Goal: Information Seeking & Learning: Learn about a topic

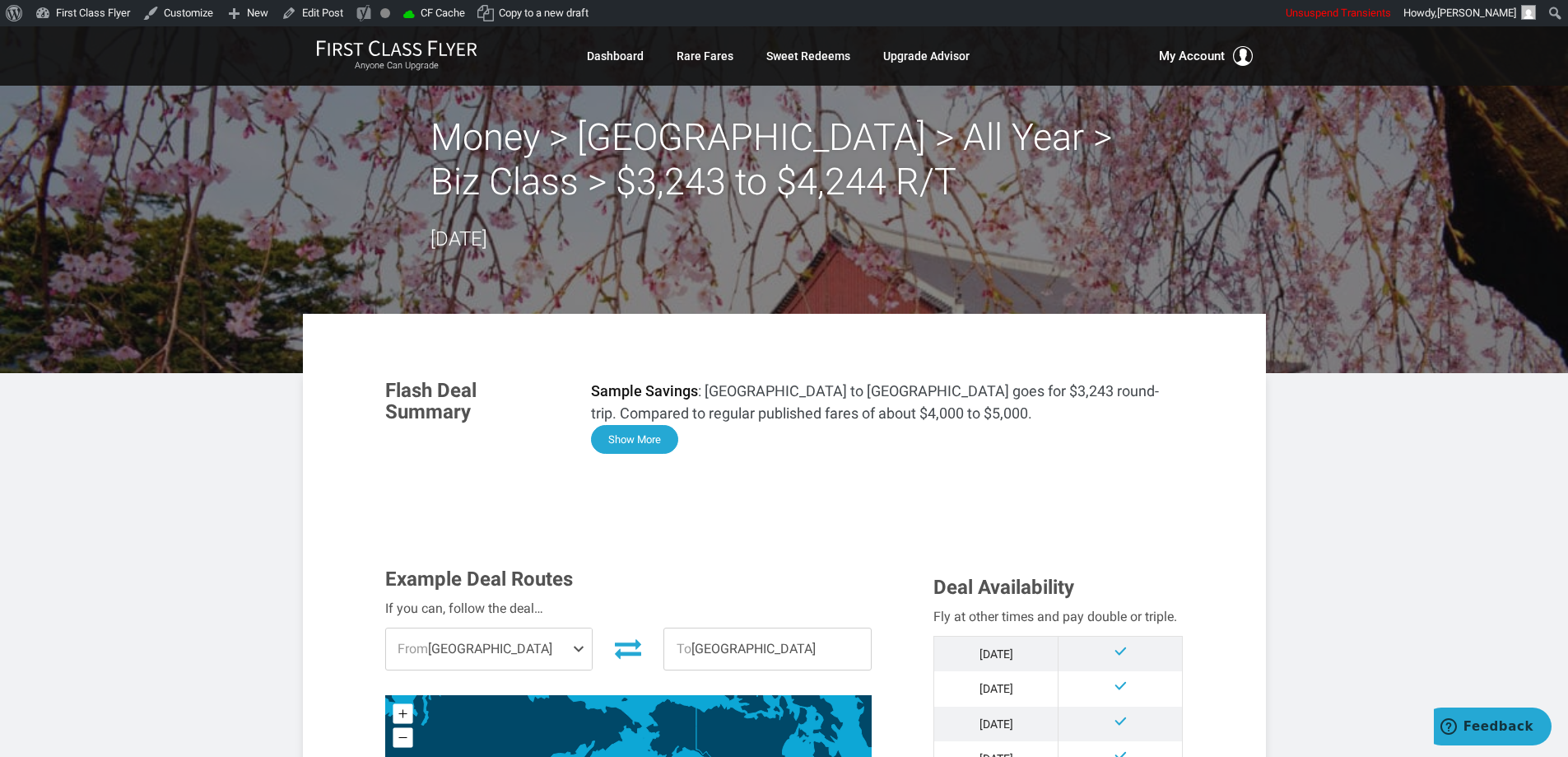
click at [631, 434] on button "Show More" at bounding box center [635, 439] width 87 height 29
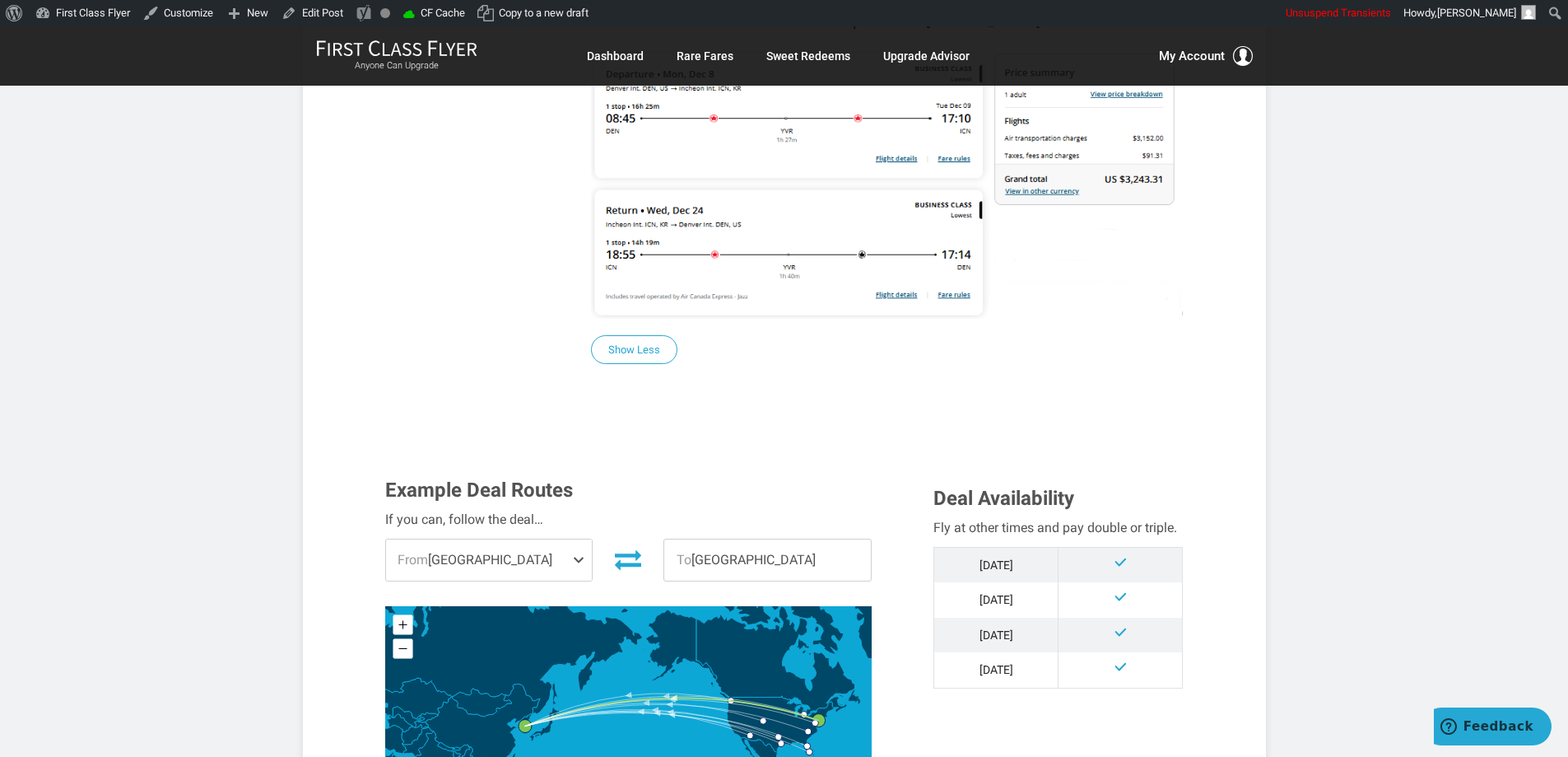
click at [1228, 356] on section "Flash Deal Summary Sample Savings : [GEOGRAPHIC_DATA] to [GEOGRAPHIC_DATA] goes…" at bounding box center [784, 661] width 963 height 2836
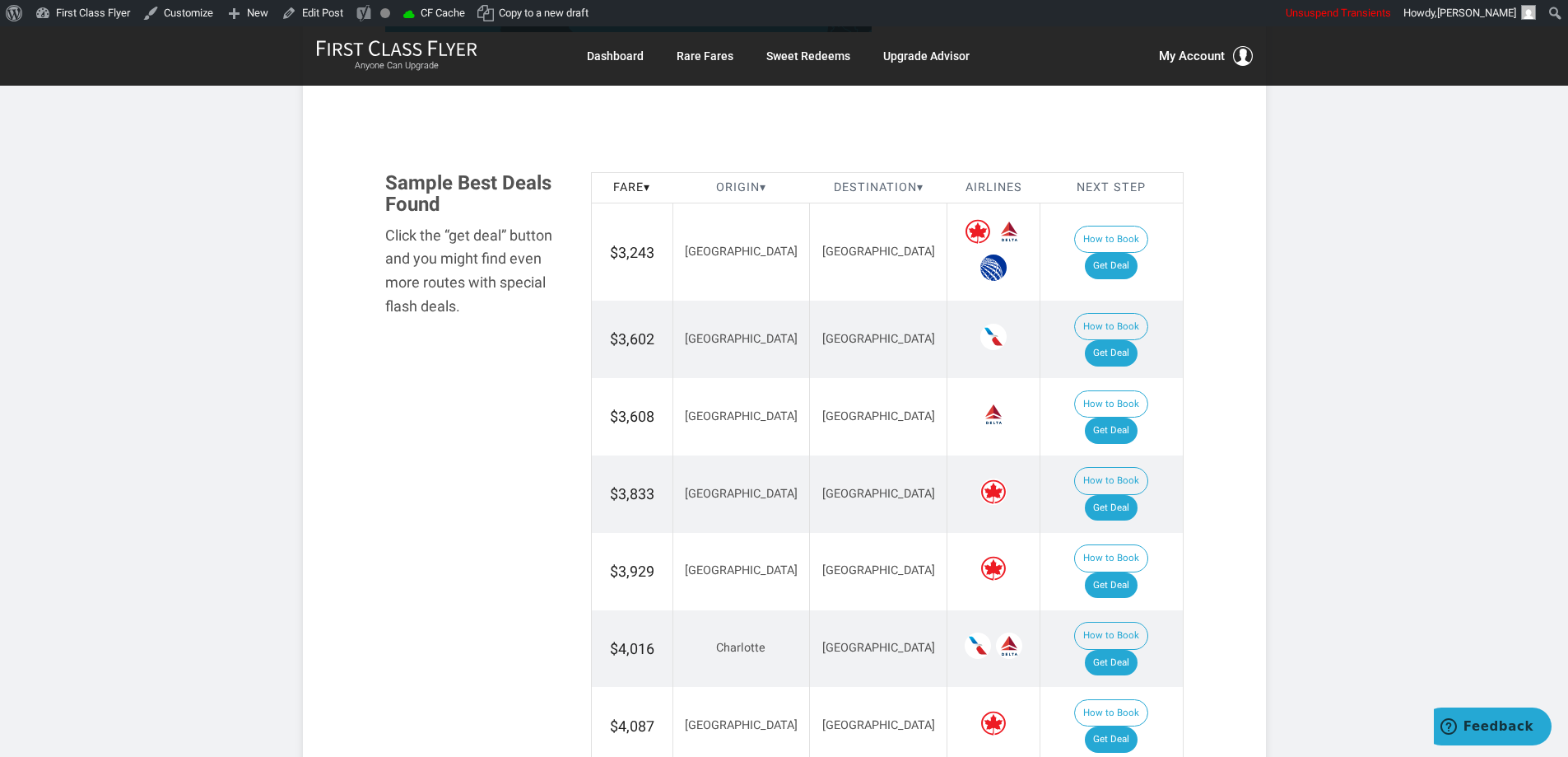
scroll to position [1827, 0]
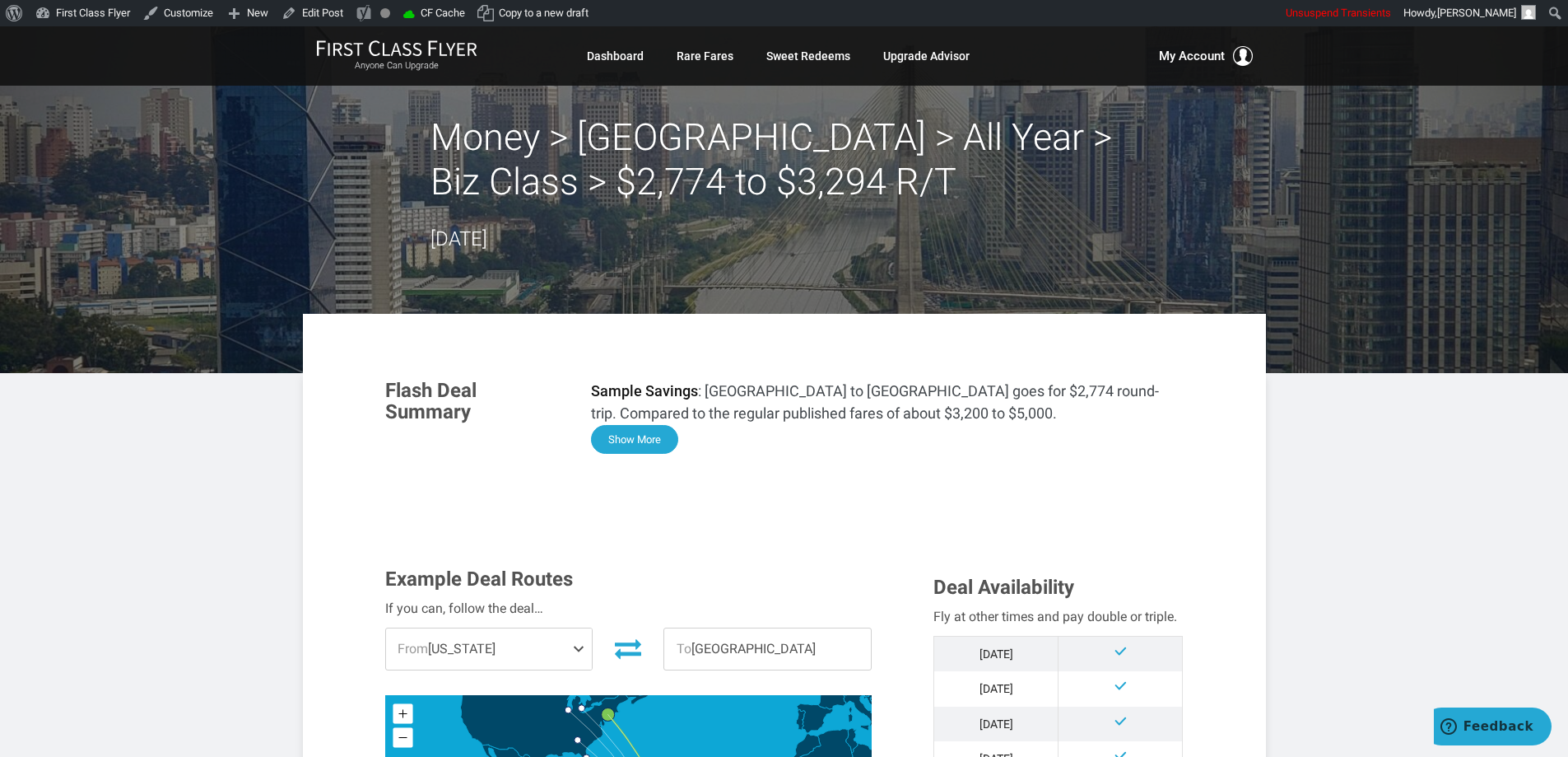
click at [648, 436] on button "Show More" at bounding box center [635, 439] width 87 height 29
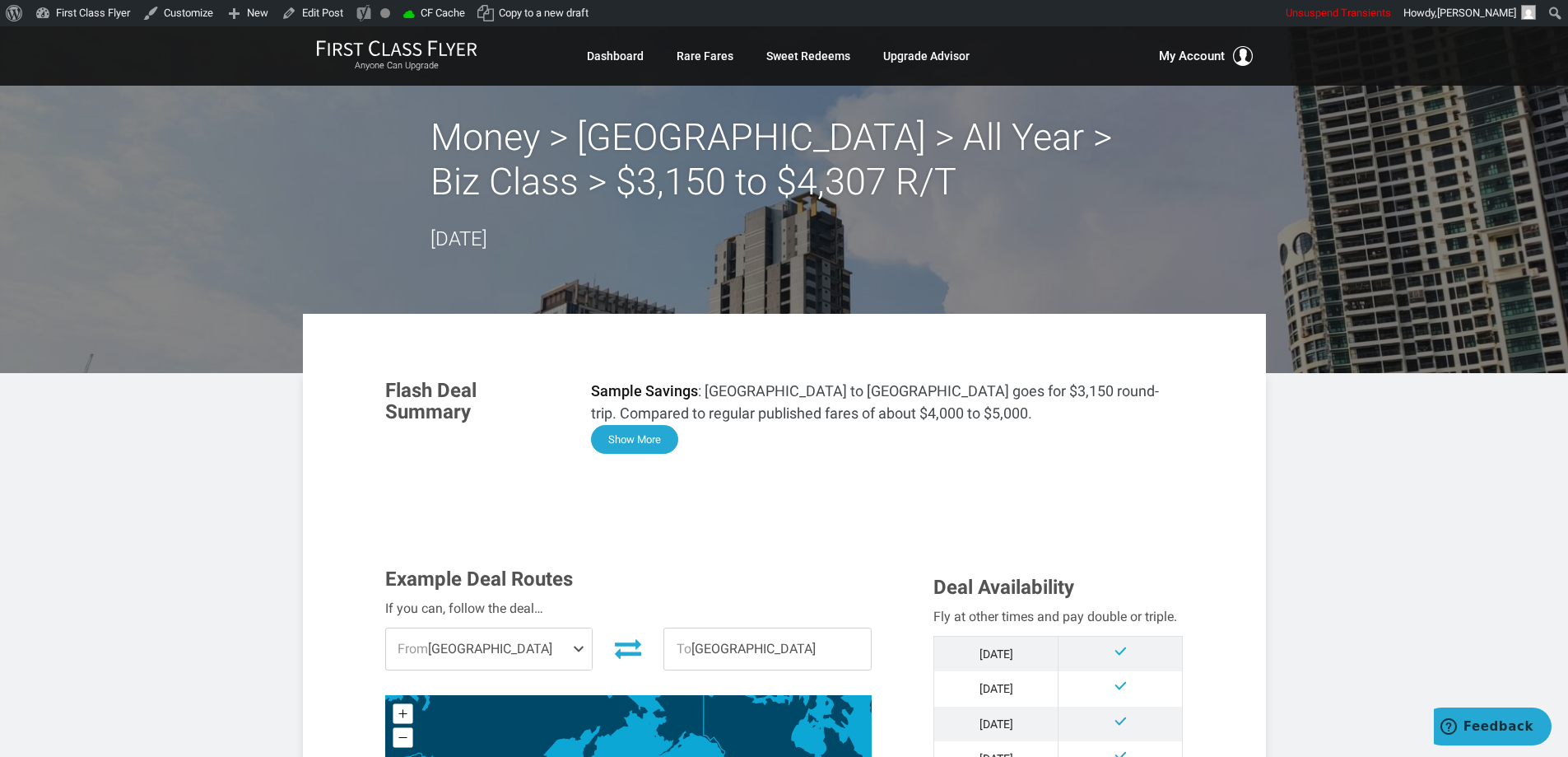
click at [645, 442] on button "Show More" at bounding box center [635, 439] width 87 height 29
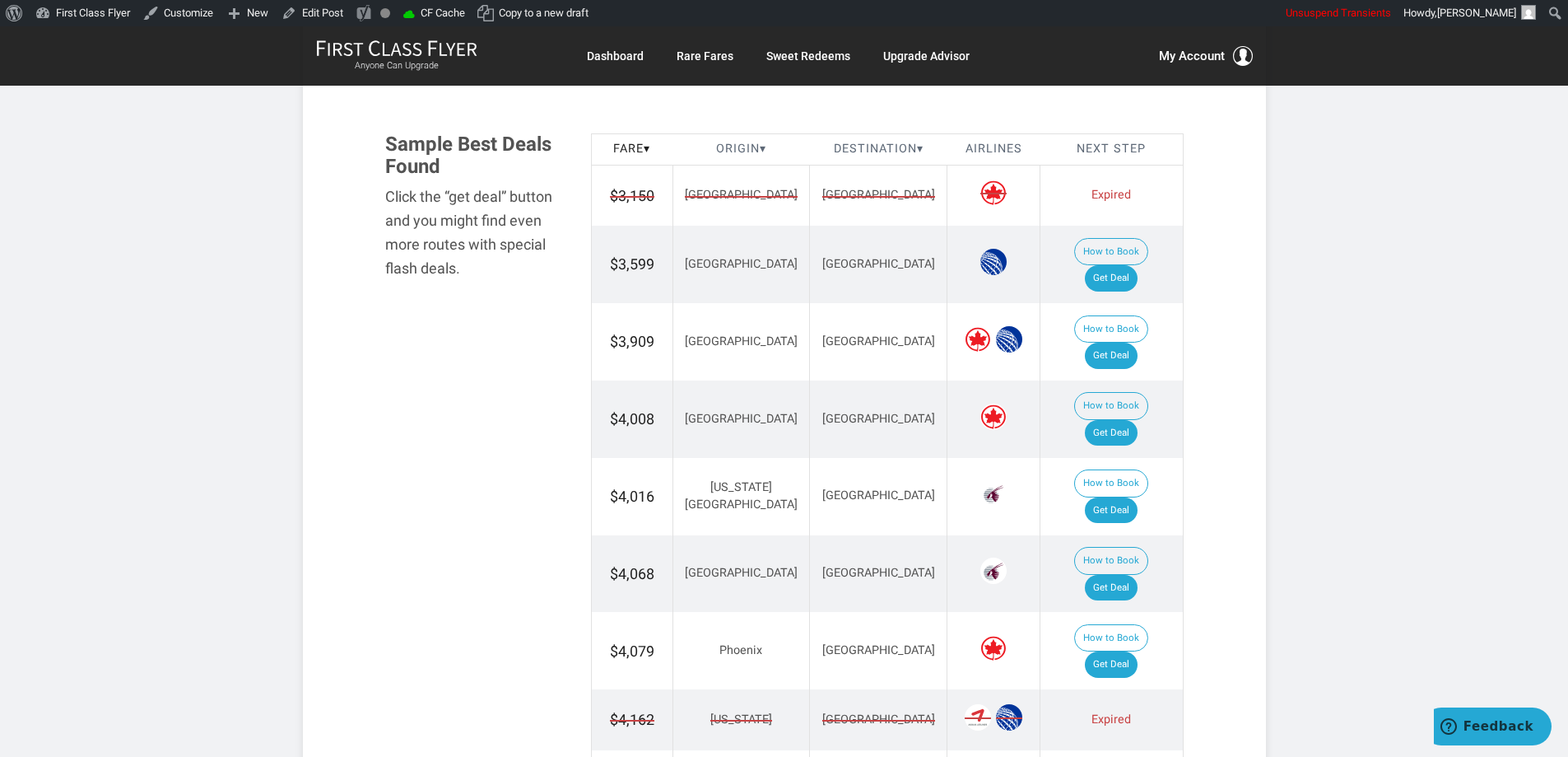
click at [822, 205] on span "Manila" at bounding box center [879, 195] width 113 height 18
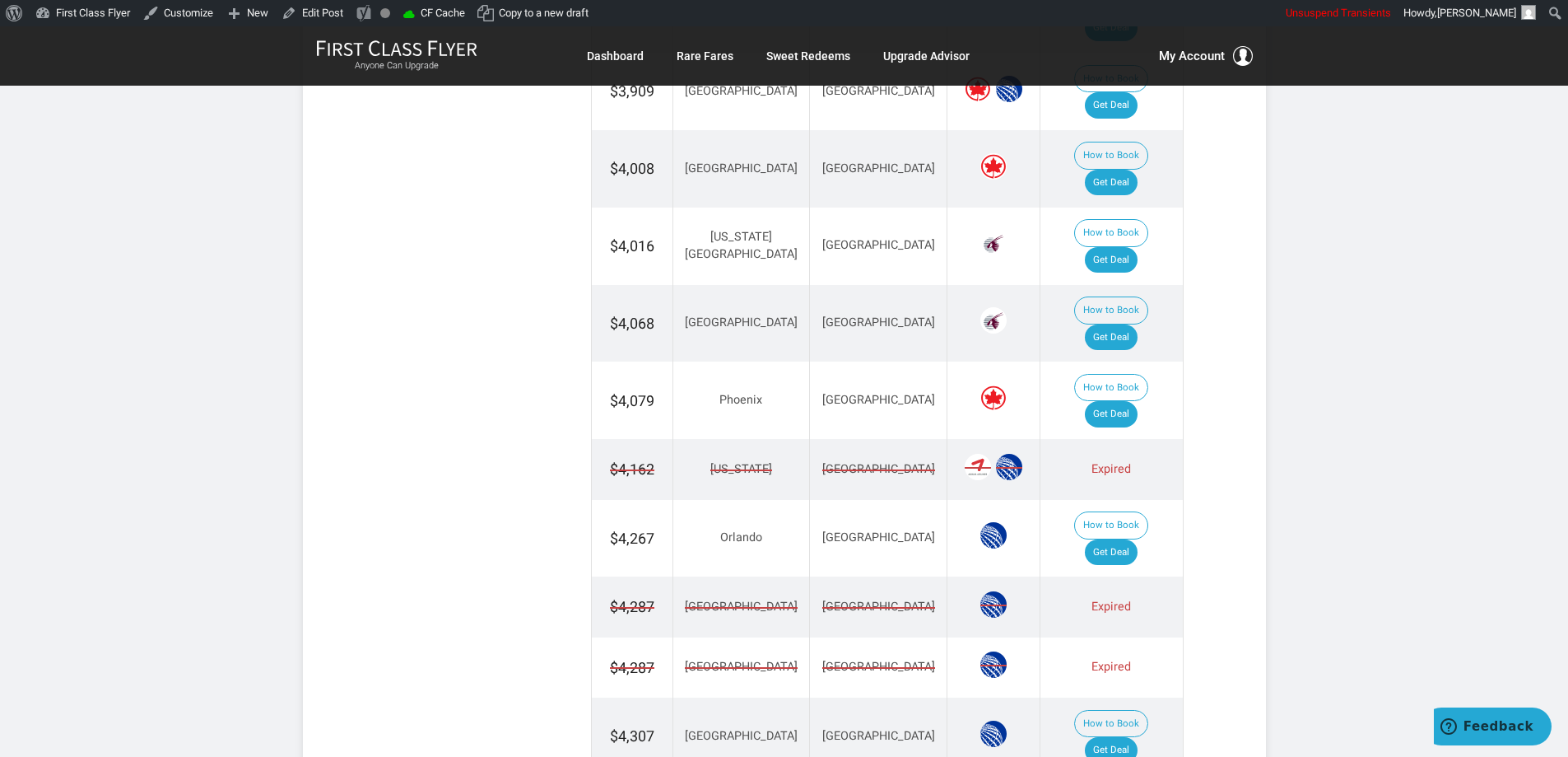
scroll to position [2376, 0]
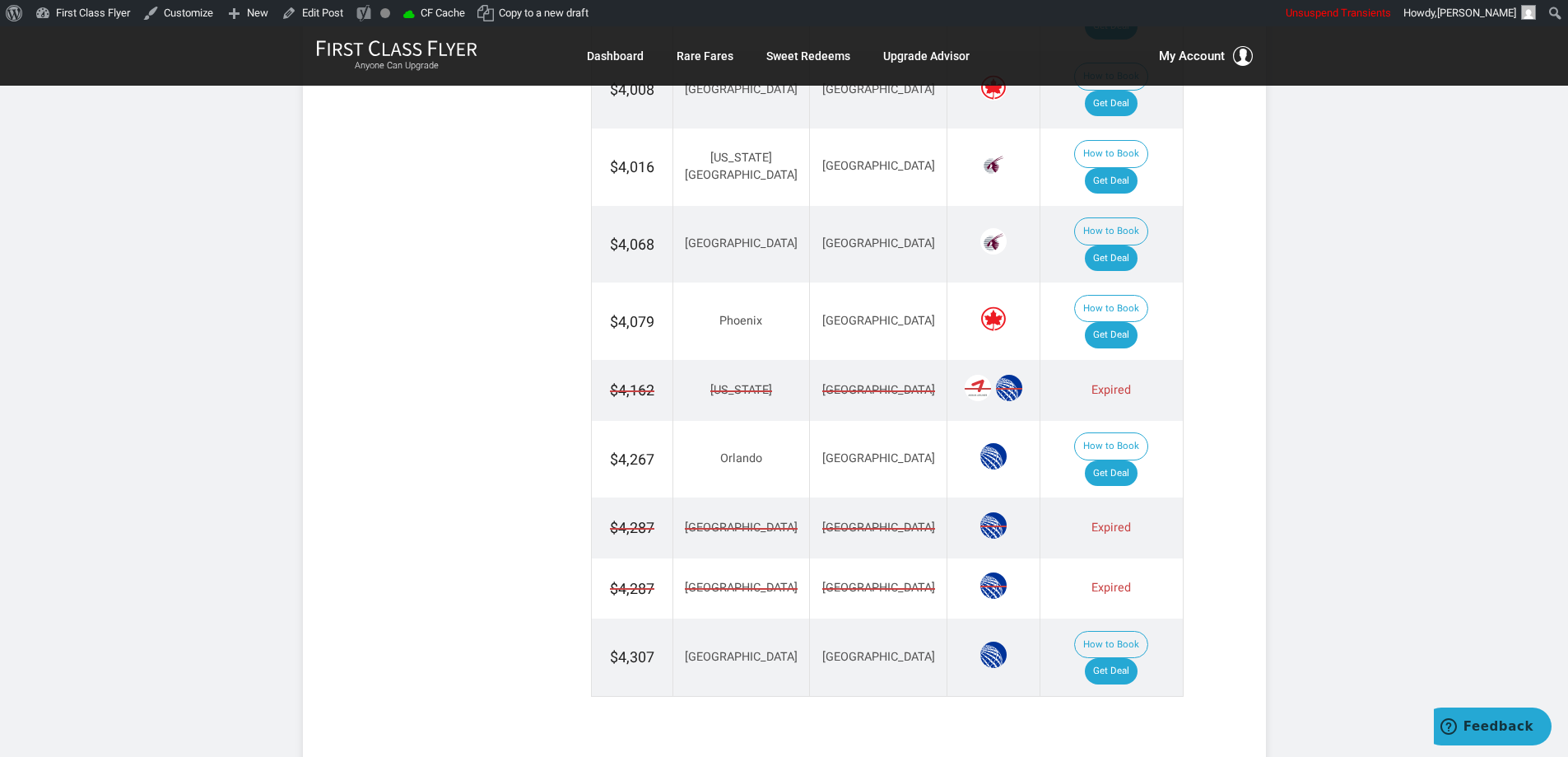
click at [846, 360] on td "Manila" at bounding box center [878, 390] width 138 height 60
drag, startPoint x: 820, startPoint y: 404, endPoint x: 809, endPoint y: 446, distance: 43.4
click at [822, 519] on span "Manila" at bounding box center [879, 527] width 113 height 18
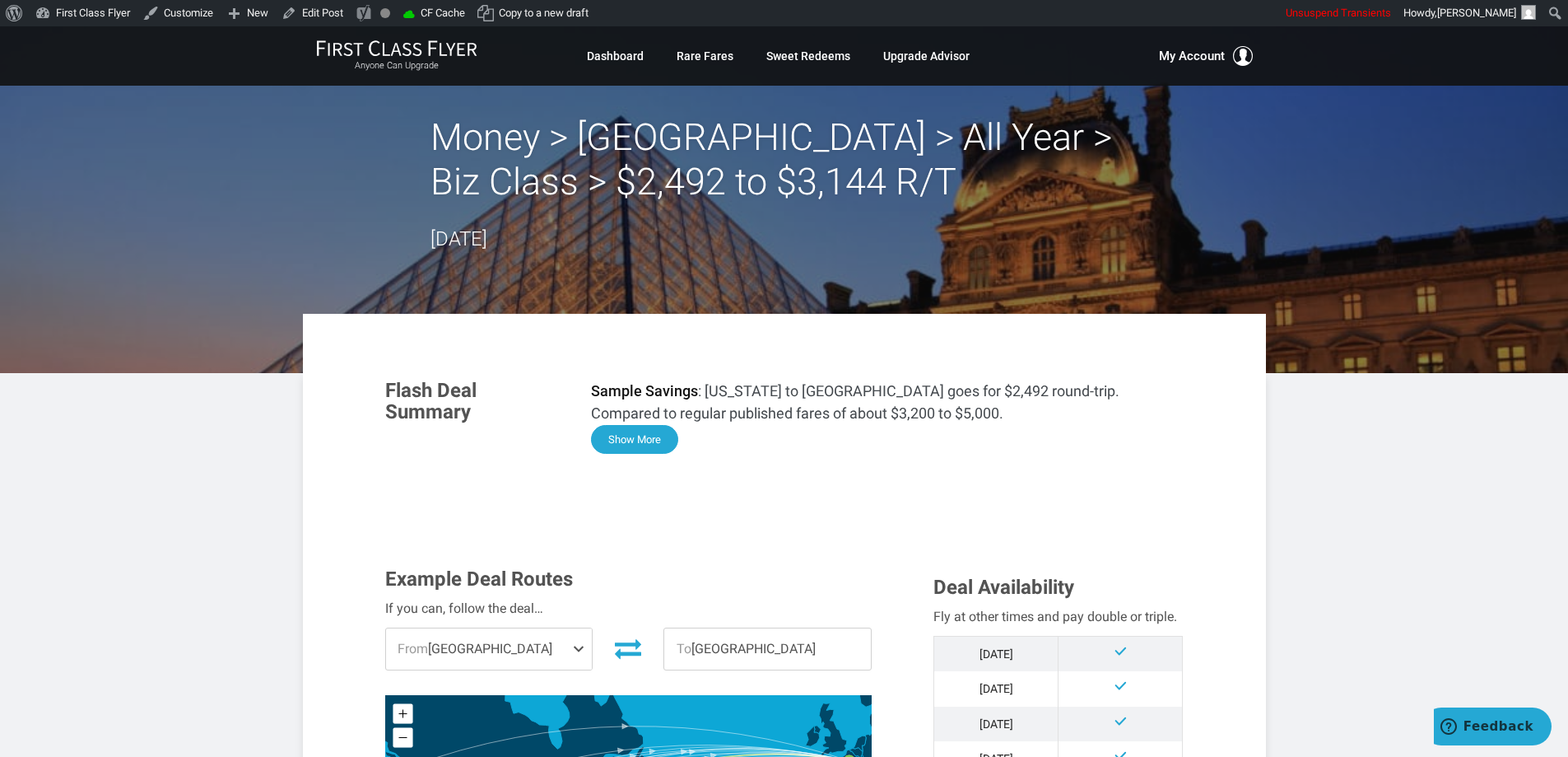
click at [640, 444] on button "Show More" at bounding box center [635, 439] width 87 height 29
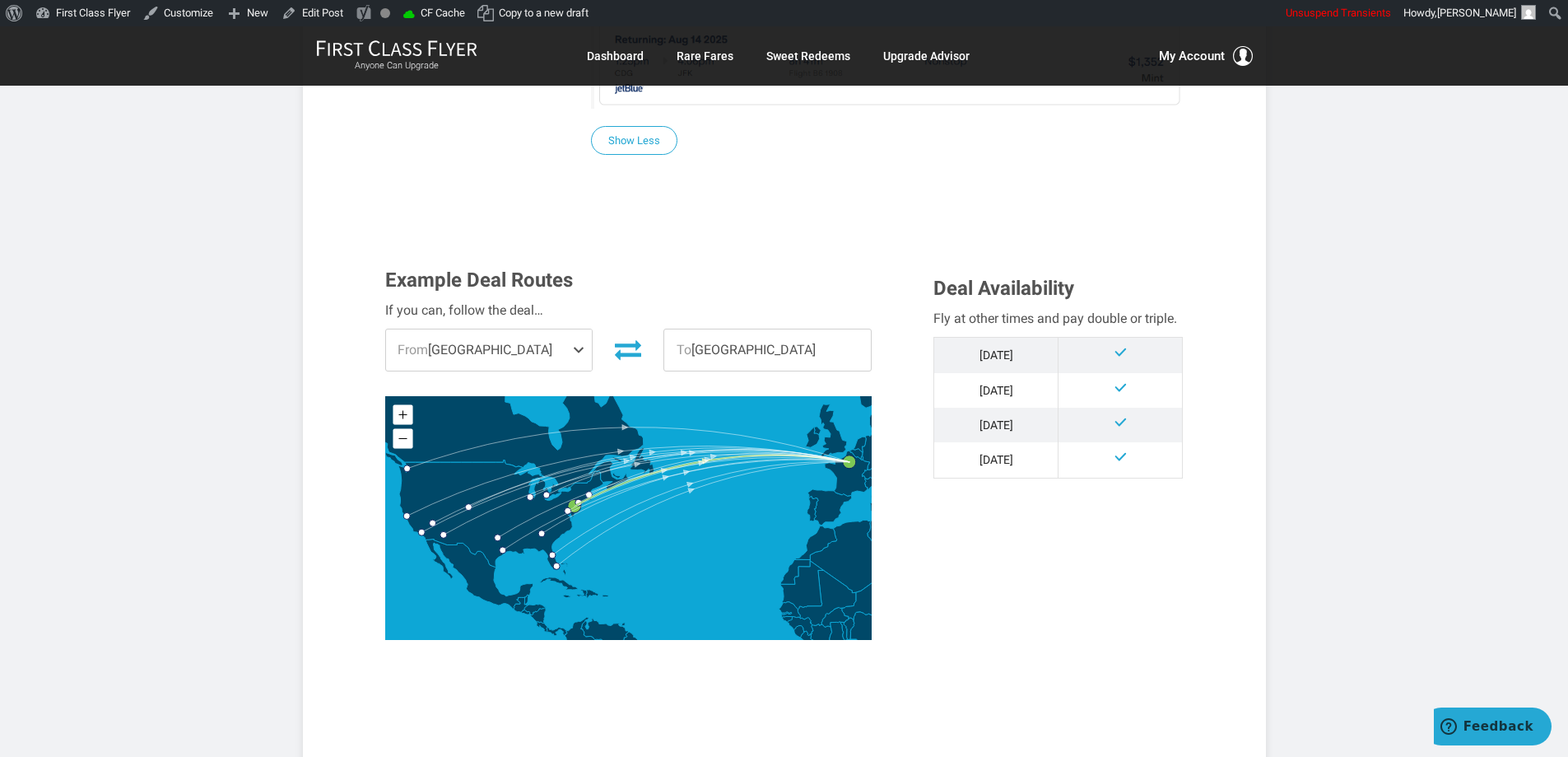
scroll to position [1734, 0]
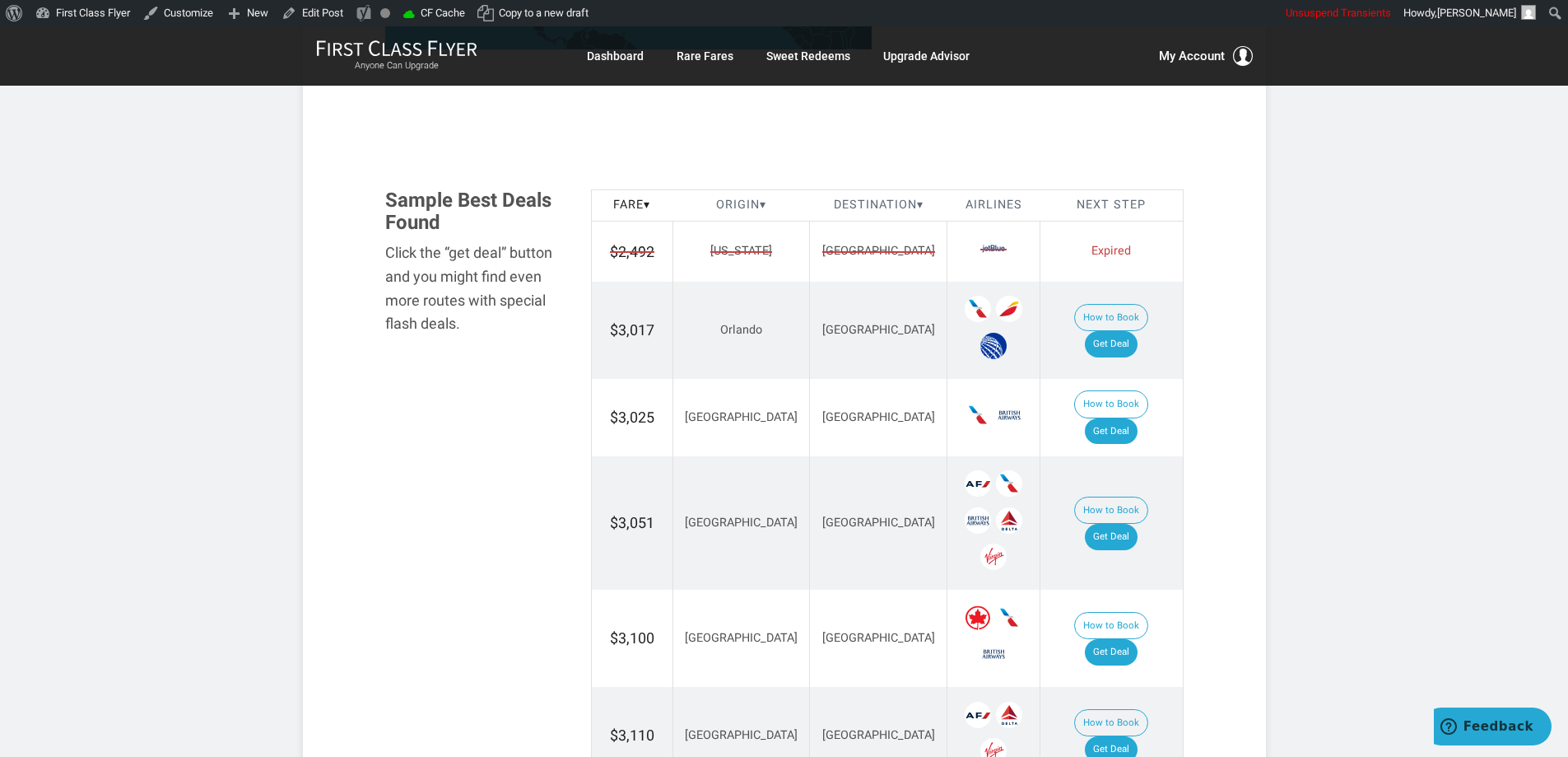
click at [822, 242] on span "Paris" at bounding box center [879, 251] width 113 height 18
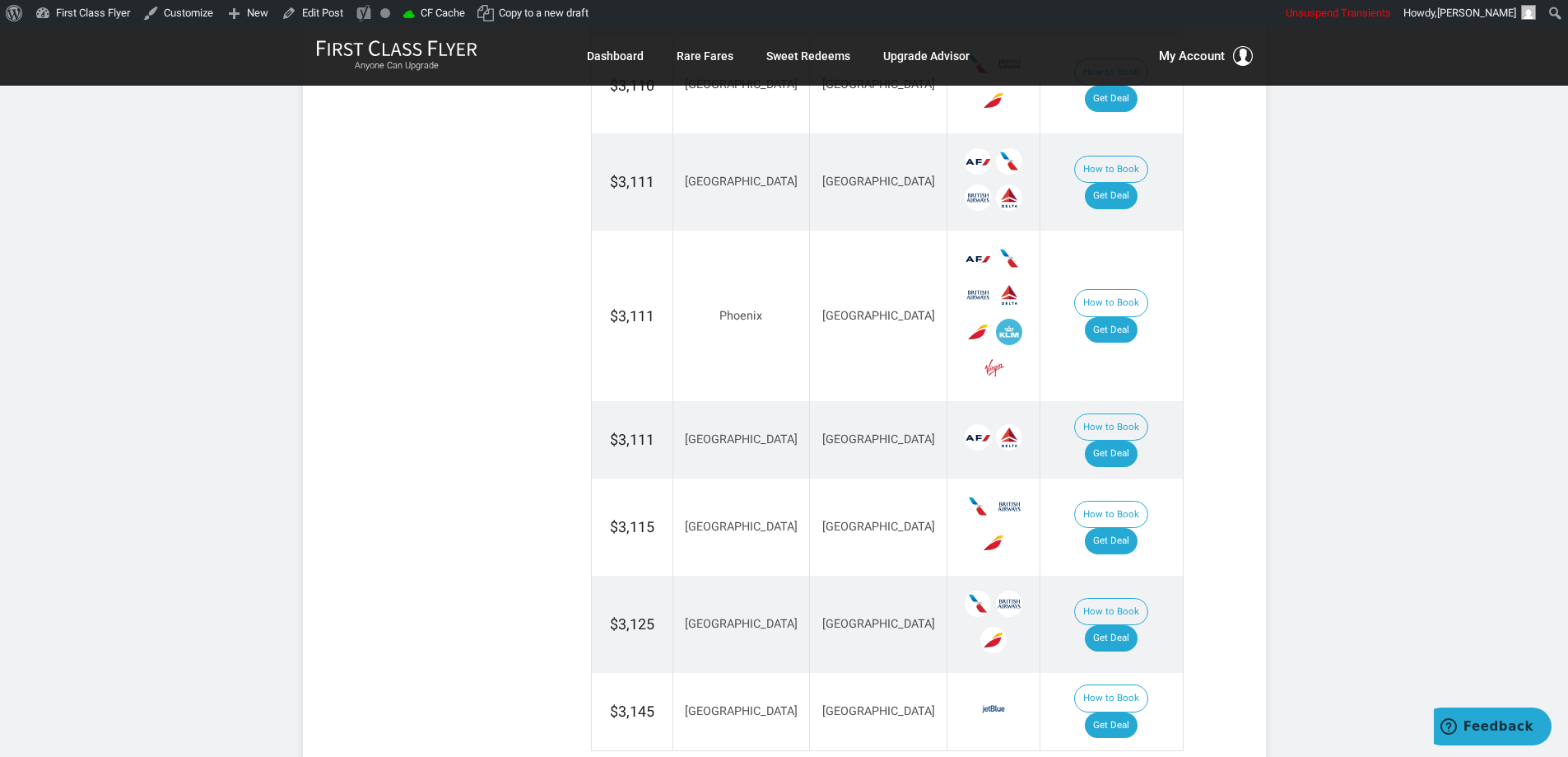
scroll to position [3628, 0]
